Goal: Register for event/course

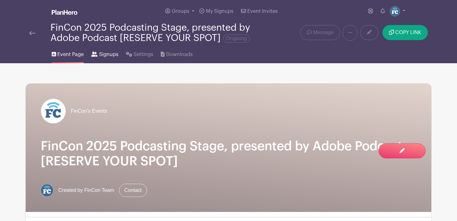
click at [105, 54] on span "Signups" at bounding box center [108, 55] width 19 height 8
